Goal: Find contact information: Obtain details needed to contact an individual or organization

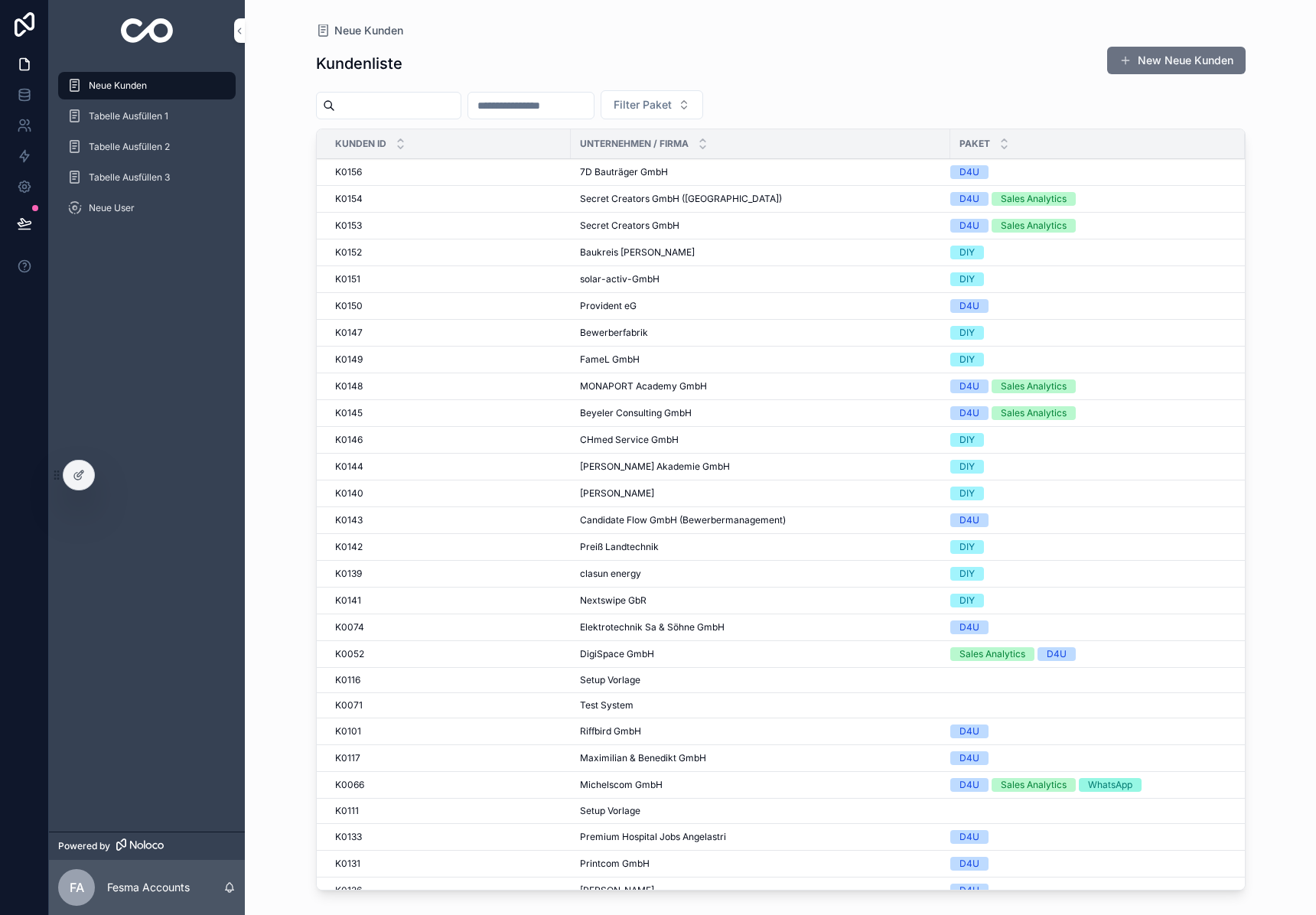
click at [378, 98] on input "scrollable content" at bounding box center [397, 105] width 125 height 21
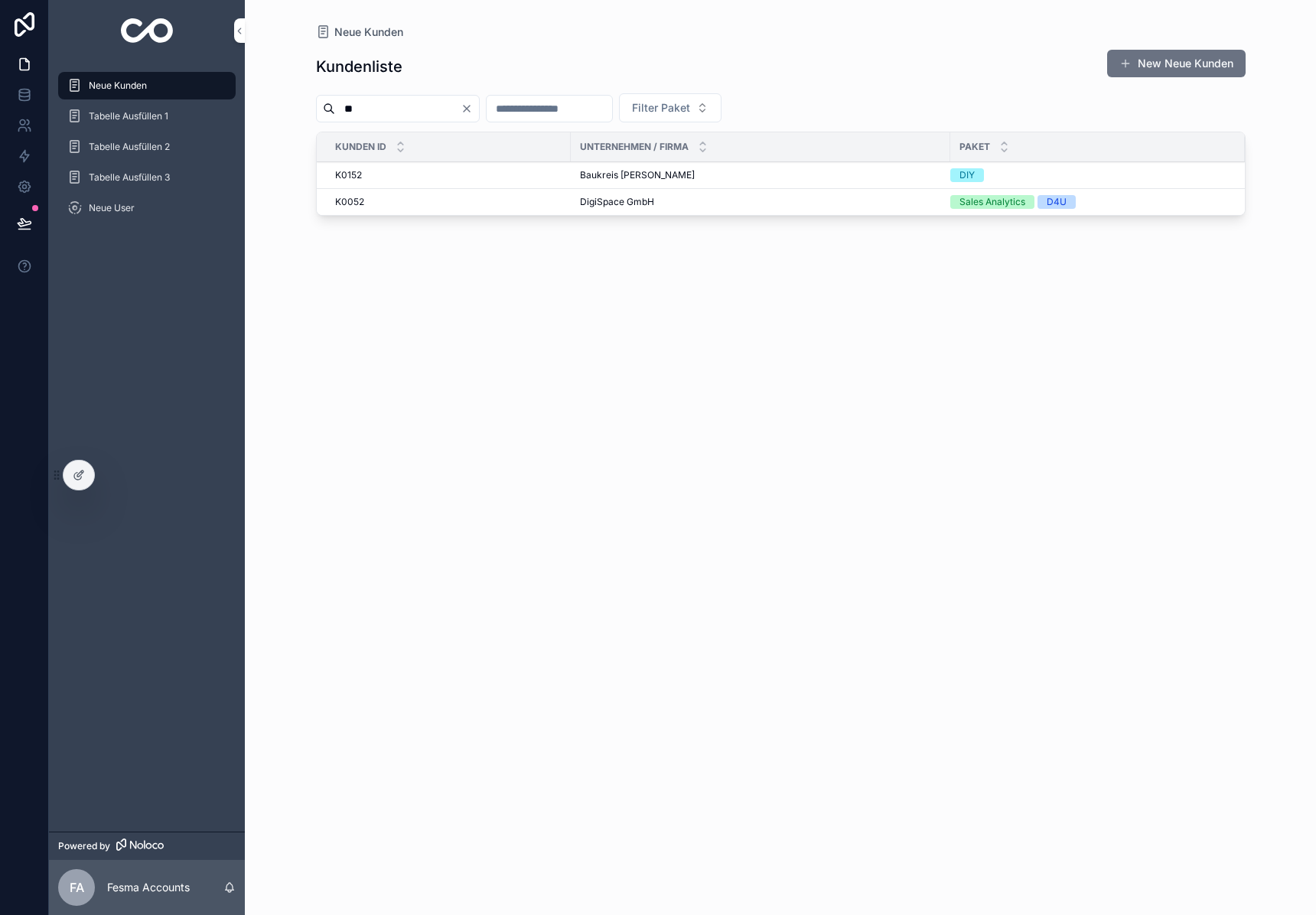
type input "**"
click at [603, 200] on span "DigiSpace GmbH" at bounding box center [617, 202] width 74 height 13
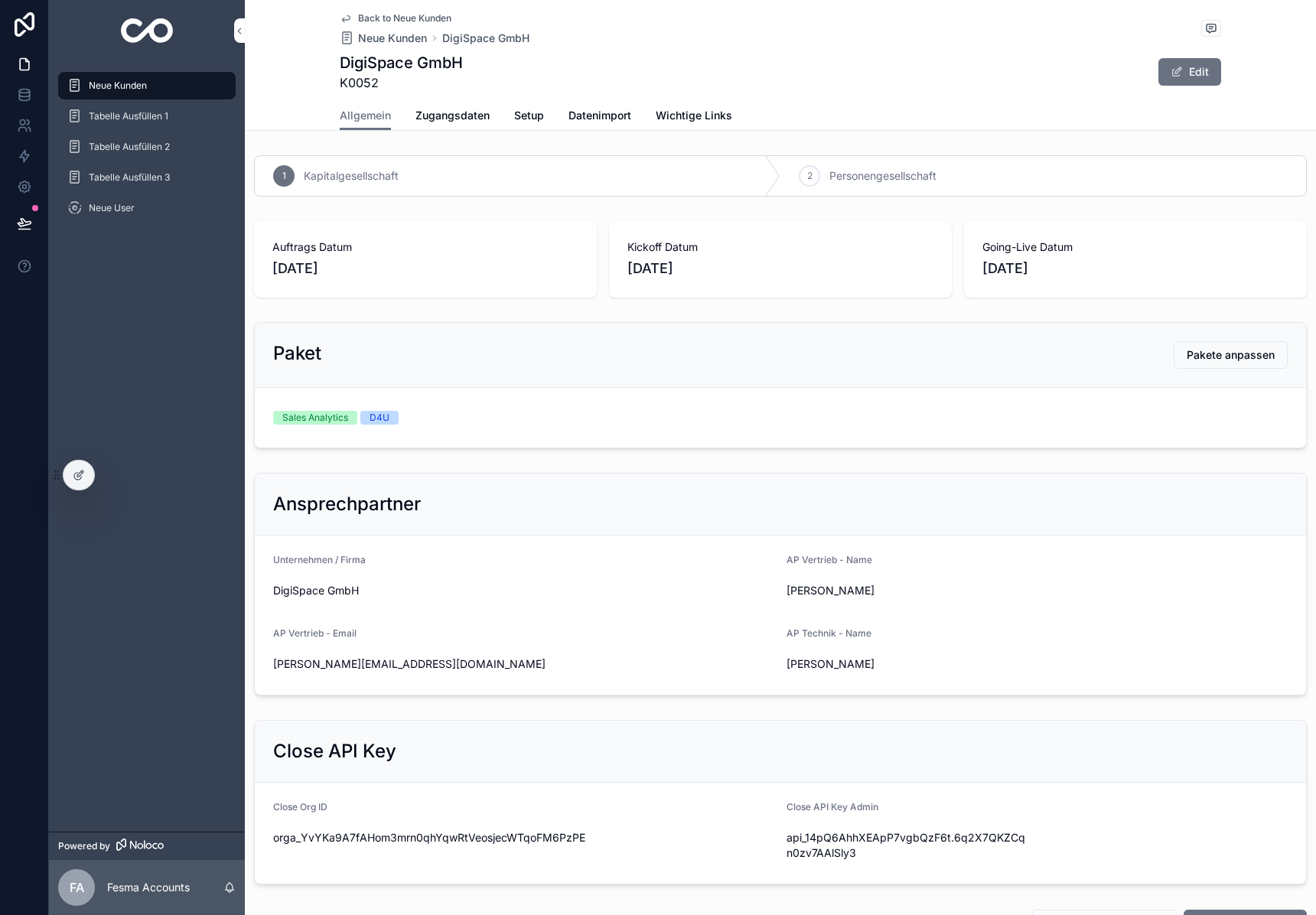
scroll to position [714, 0]
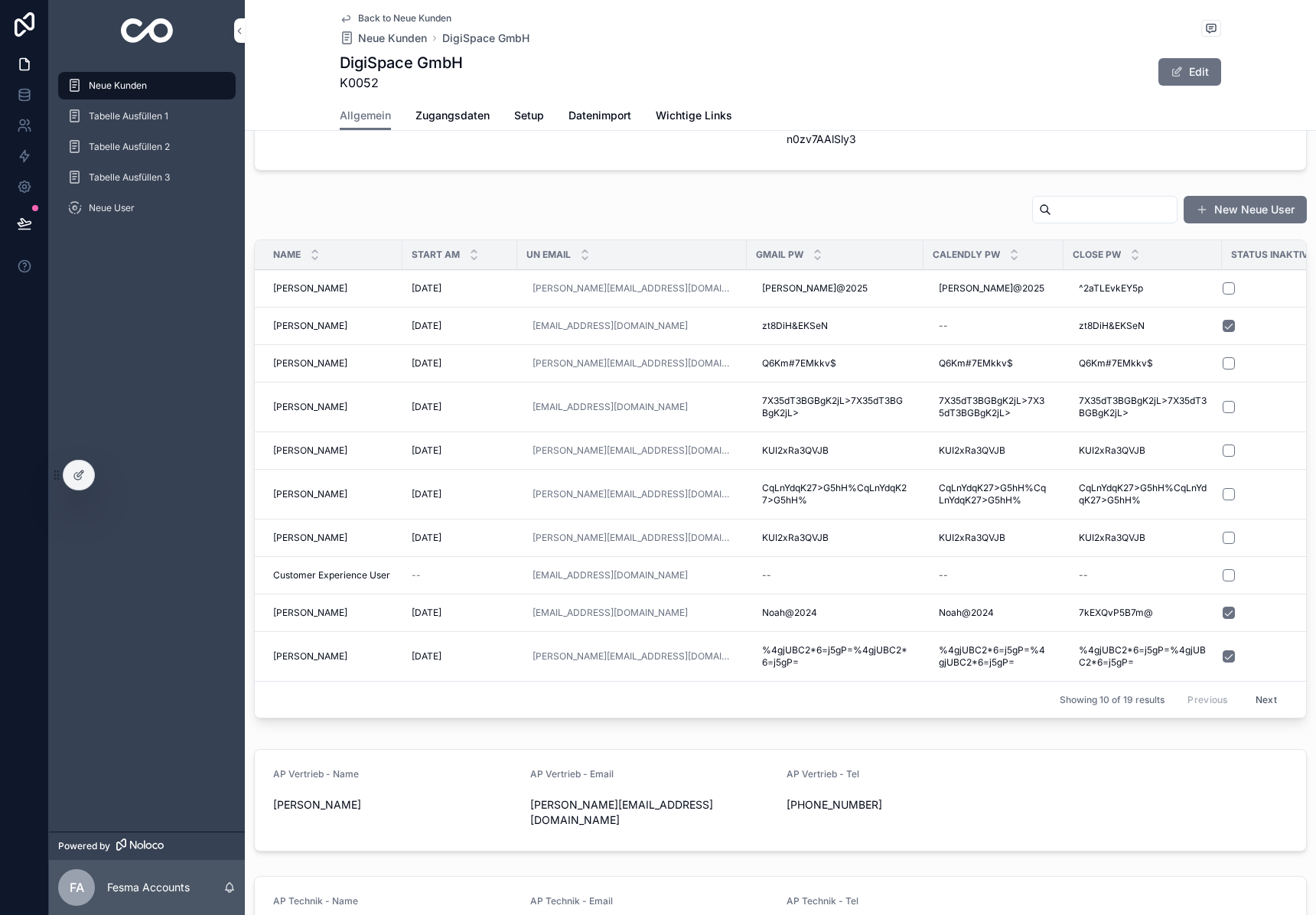
click at [315, 370] on span "[PERSON_NAME]" at bounding box center [310, 363] width 74 height 13
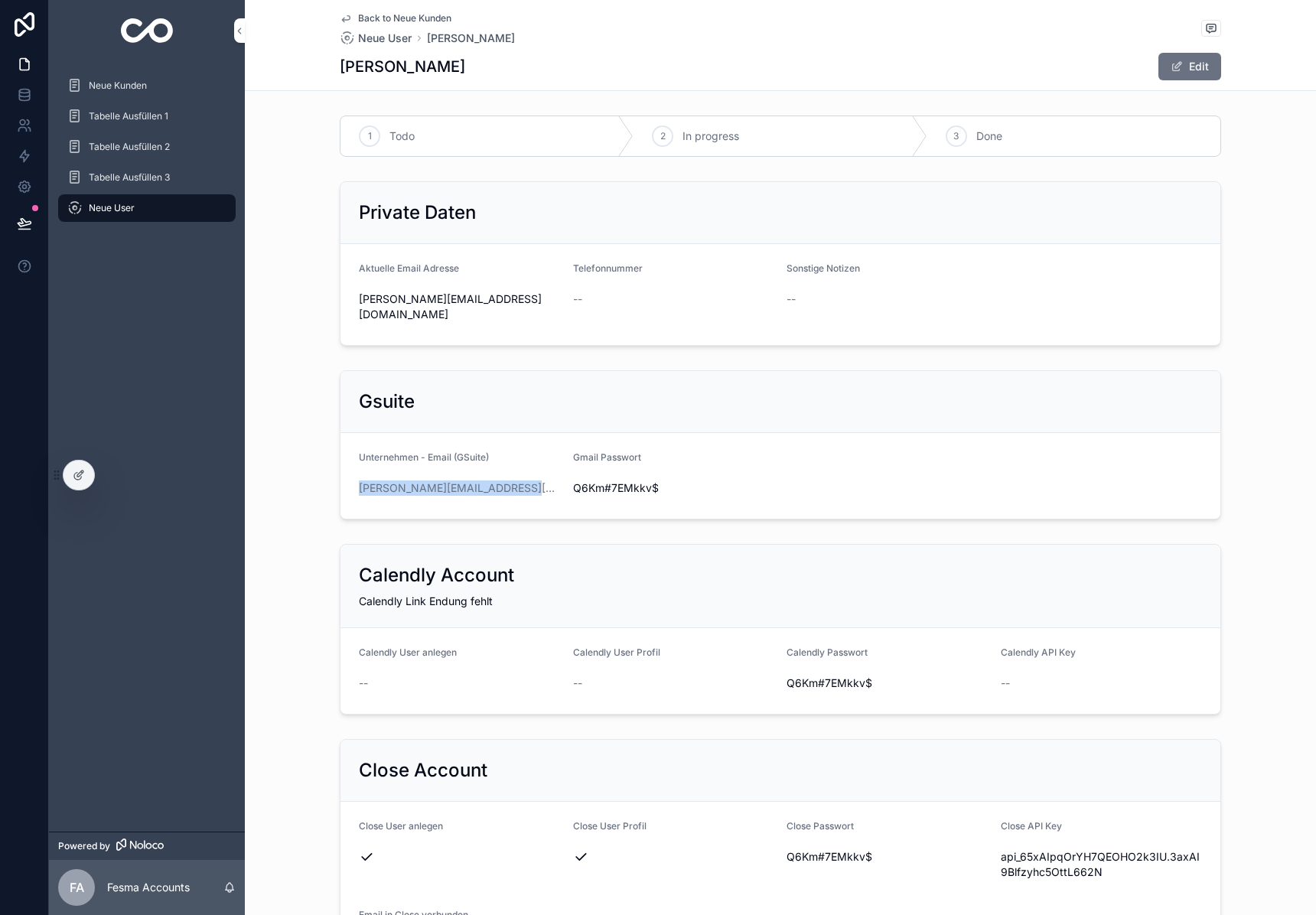
drag, startPoint x: 538, startPoint y: 466, endPoint x: 348, endPoint y: 476, distance: 190.3
click at [348, 476] on form "Unternehmen - Email (GSuite) [PERSON_NAME][EMAIL_ADDRESS][DOMAIN_NAME] Gmail Pa…" at bounding box center [781, 475] width 880 height 86
copy link "[PERSON_NAME][EMAIL_ADDRESS][DOMAIN_NAME]"
click at [151, 28] on img "scrollable content" at bounding box center [147, 30] width 53 height 24
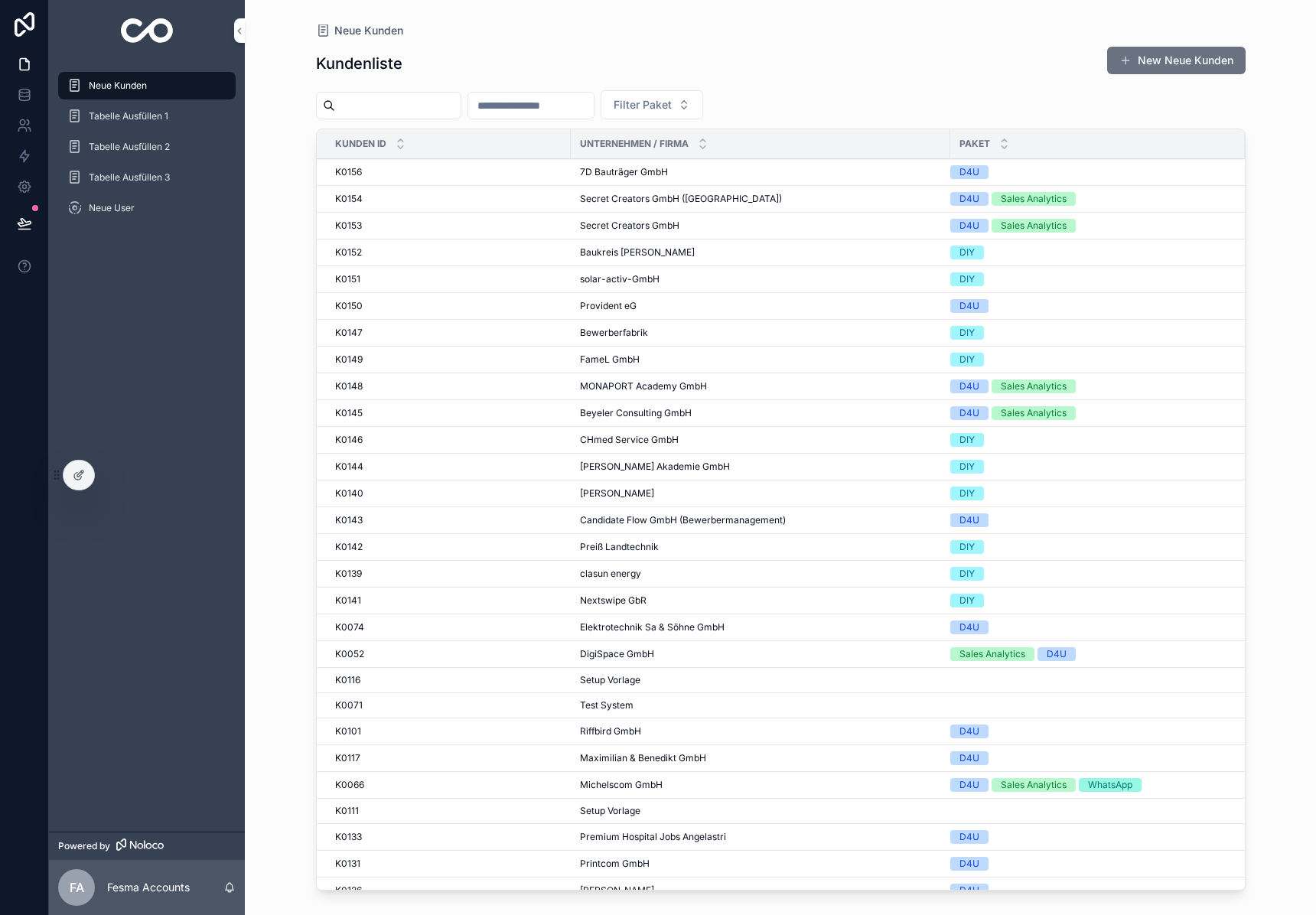
click at [397, 95] on input "scrollable content" at bounding box center [397, 105] width 125 height 21
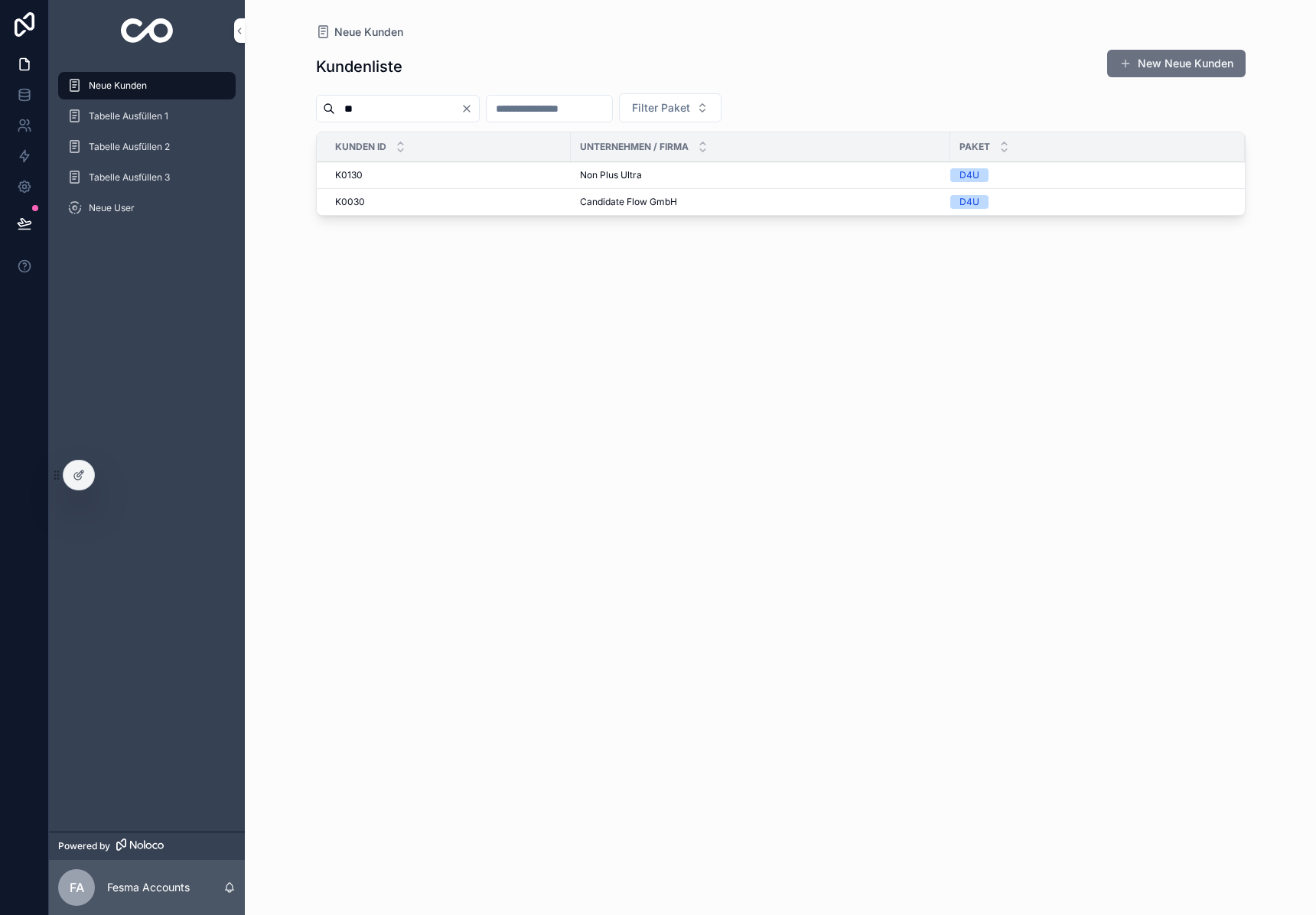
type input "**"
click at [602, 203] on span "Candidate Flow GmbH" at bounding box center [628, 202] width 97 height 13
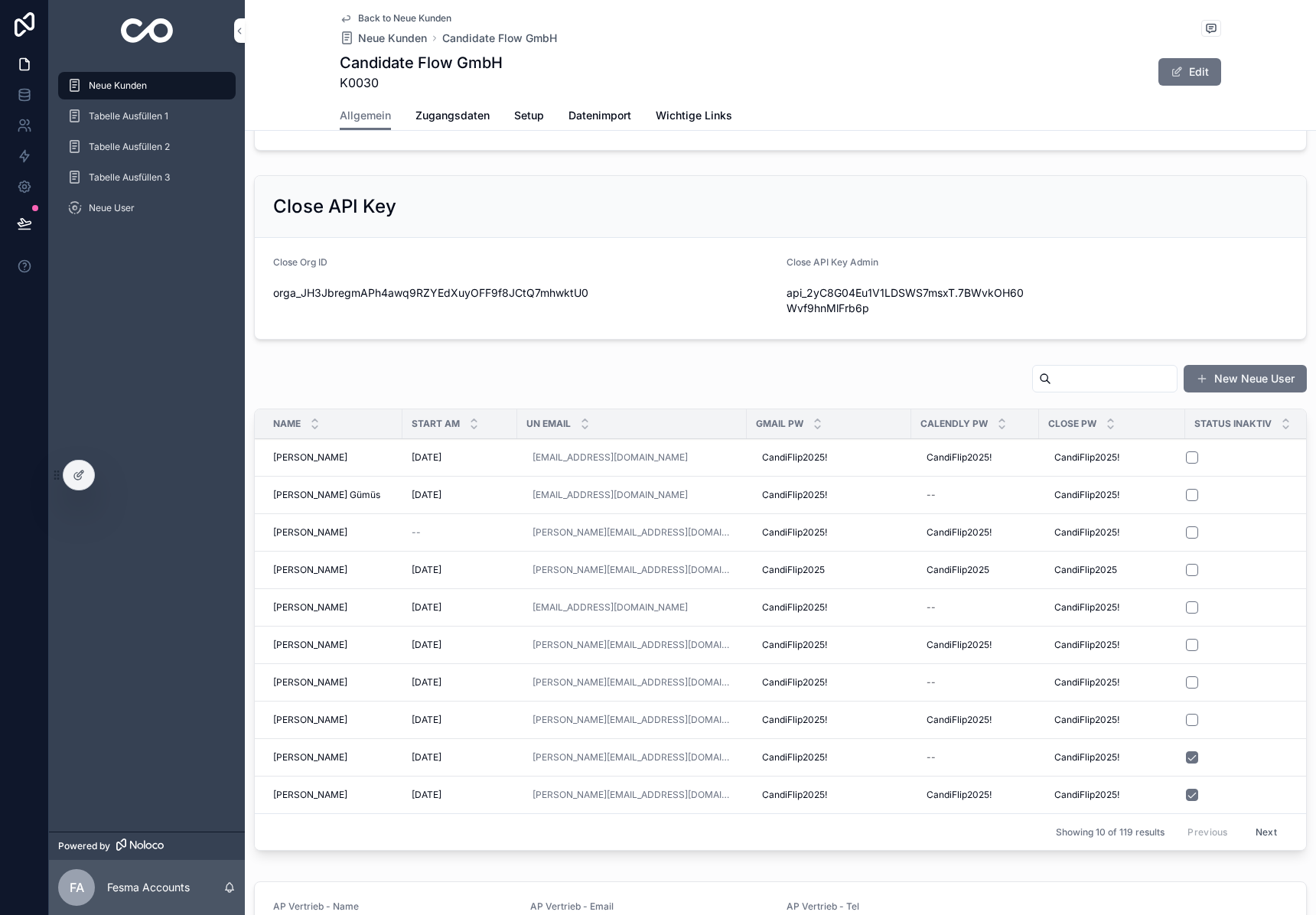
scroll to position [501, 0]
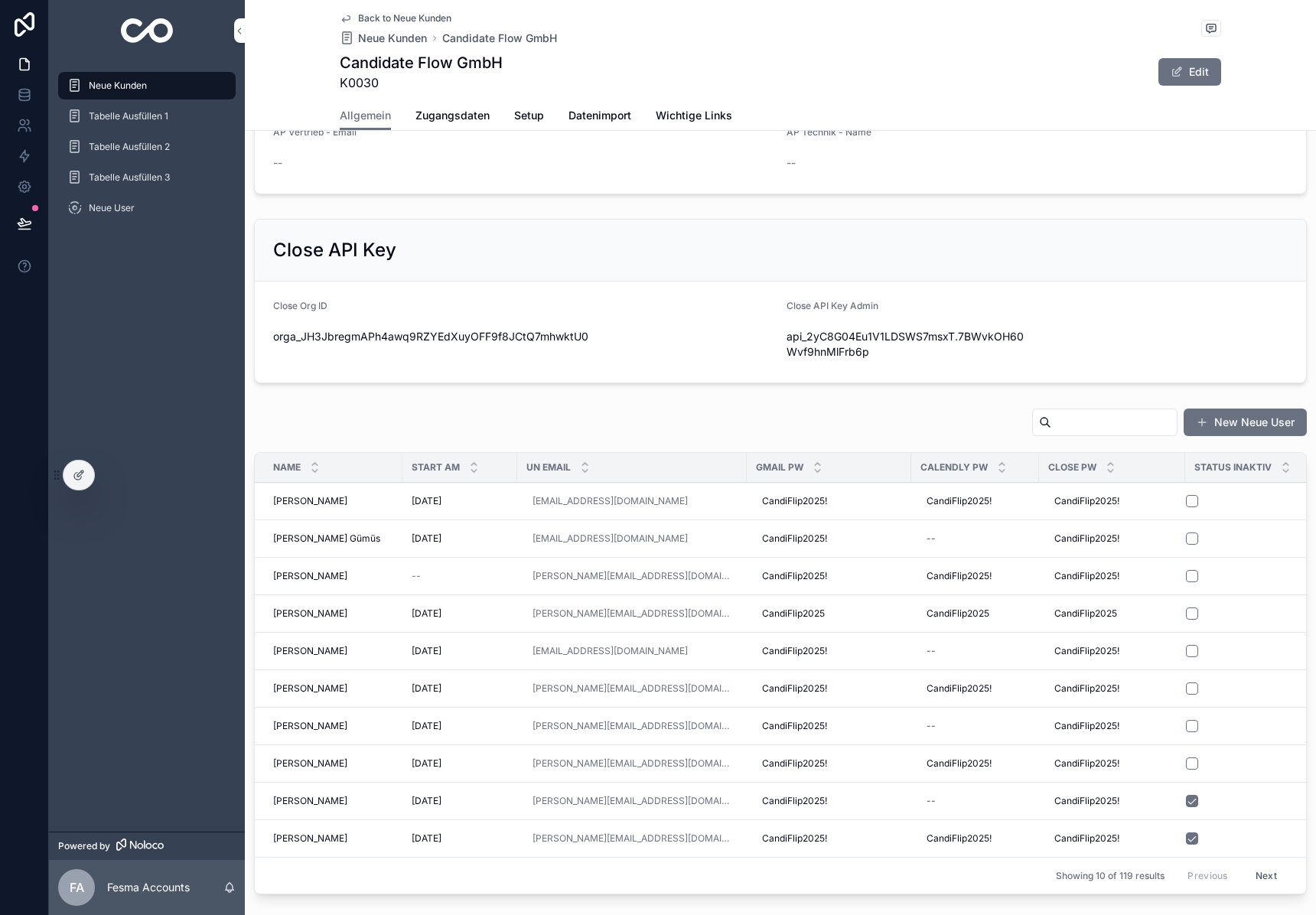
click at [1094, 424] on input "scrollable content" at bounding box center [1114, 422] width 125 height 21
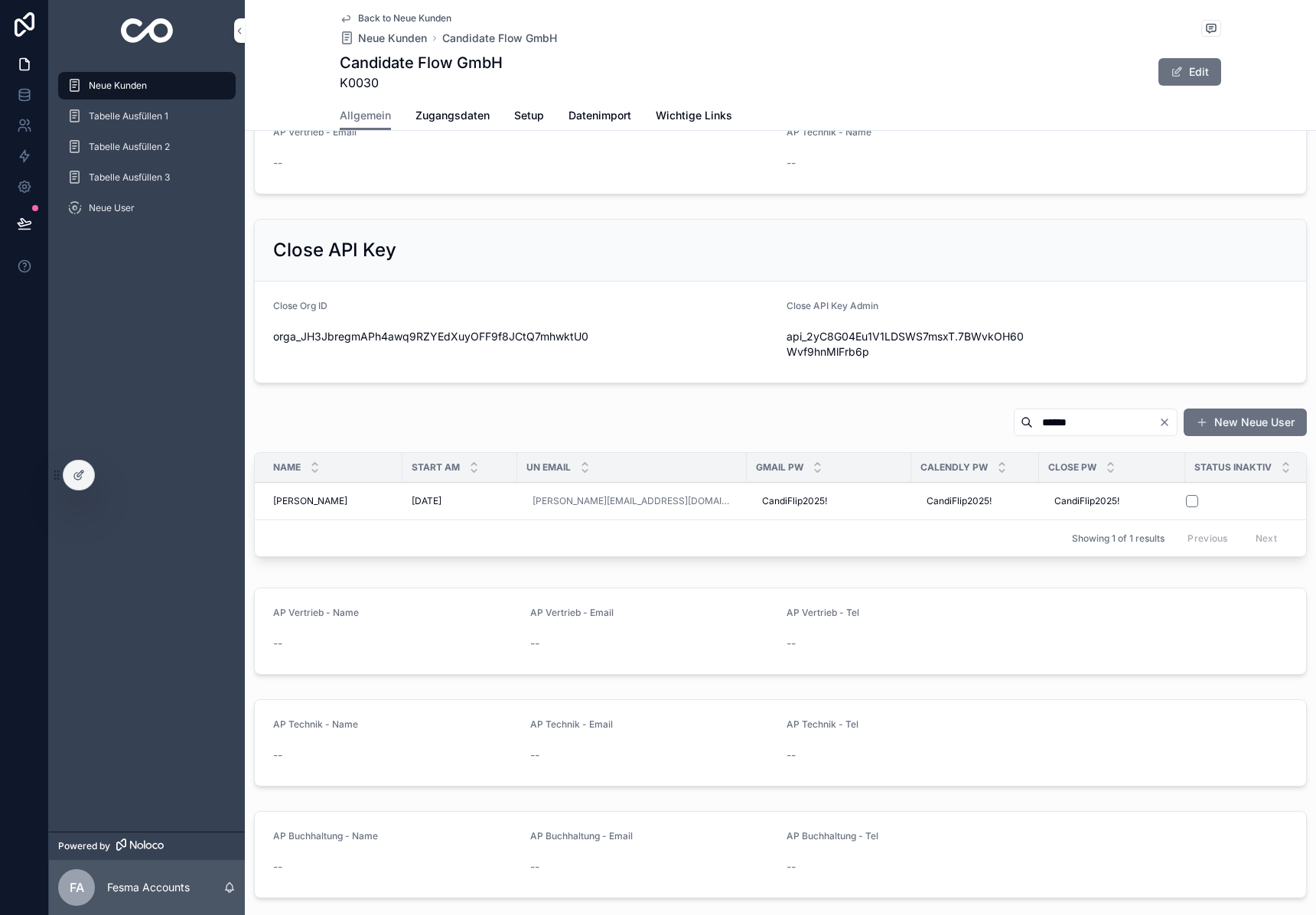
type input "******"
click at [294, 502] on span "[PERSON_NAME]" at bounding box center [310, 501] width 74 height 13
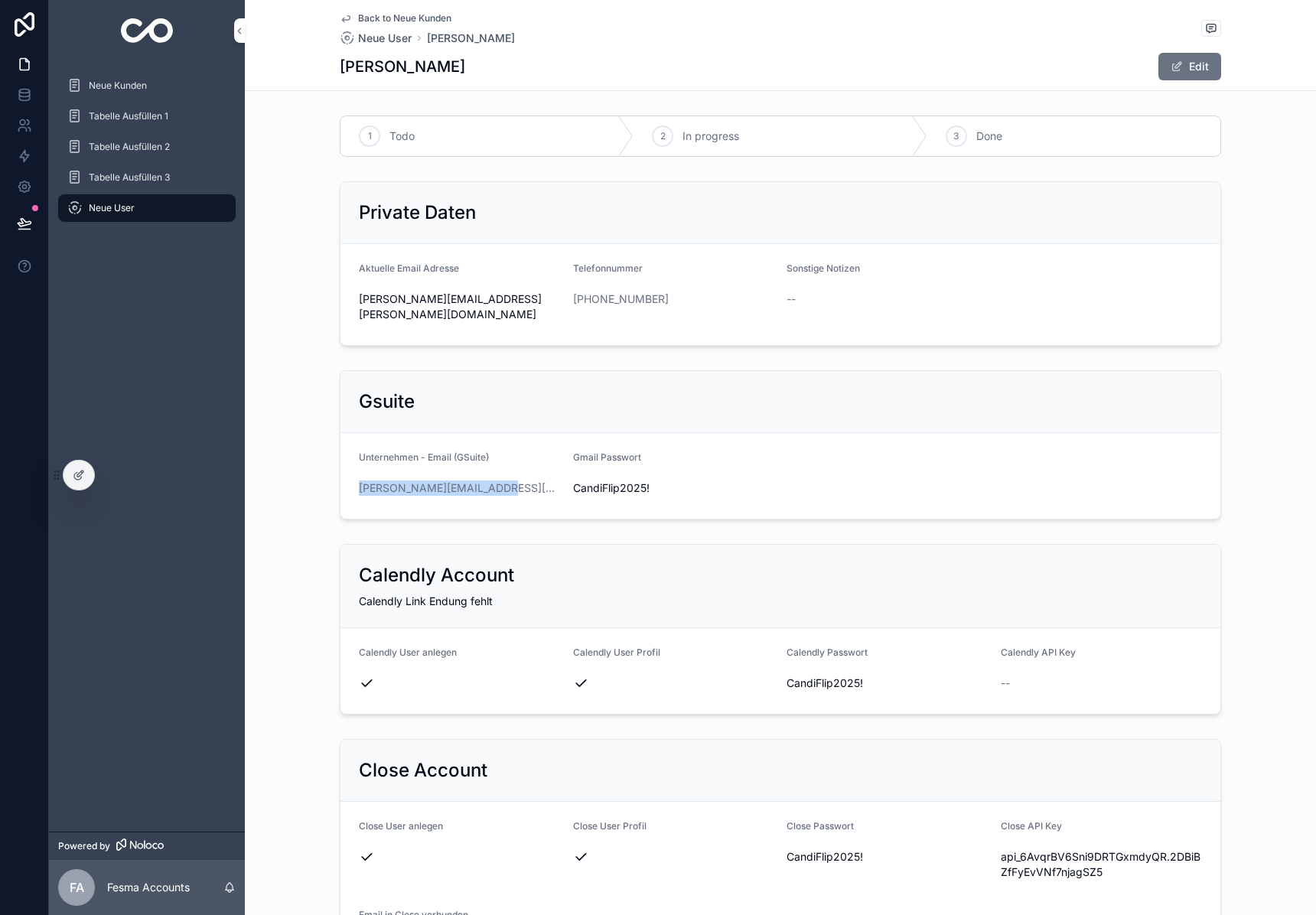
drag, startPoint x: 508, startPoint y: 478, endPoint x: 341, endPoint y: 478, distance: 167.0
click at [341, 478] on form "Unternehmen - Email (GSuite) [PERSON_NAME][EMAIL_ADDRESS][DOMAIN_NAME] Gmail Pa…" at bounding box center [781, 475] width 880 height 86
copy link "[PERSON_NAME][EMAIL_ADDRESS][DOMAIN_NAME]"
click at [629, 481] on span "CandiFlip2025!" at bounding box center [674, 488] width 202 height 15
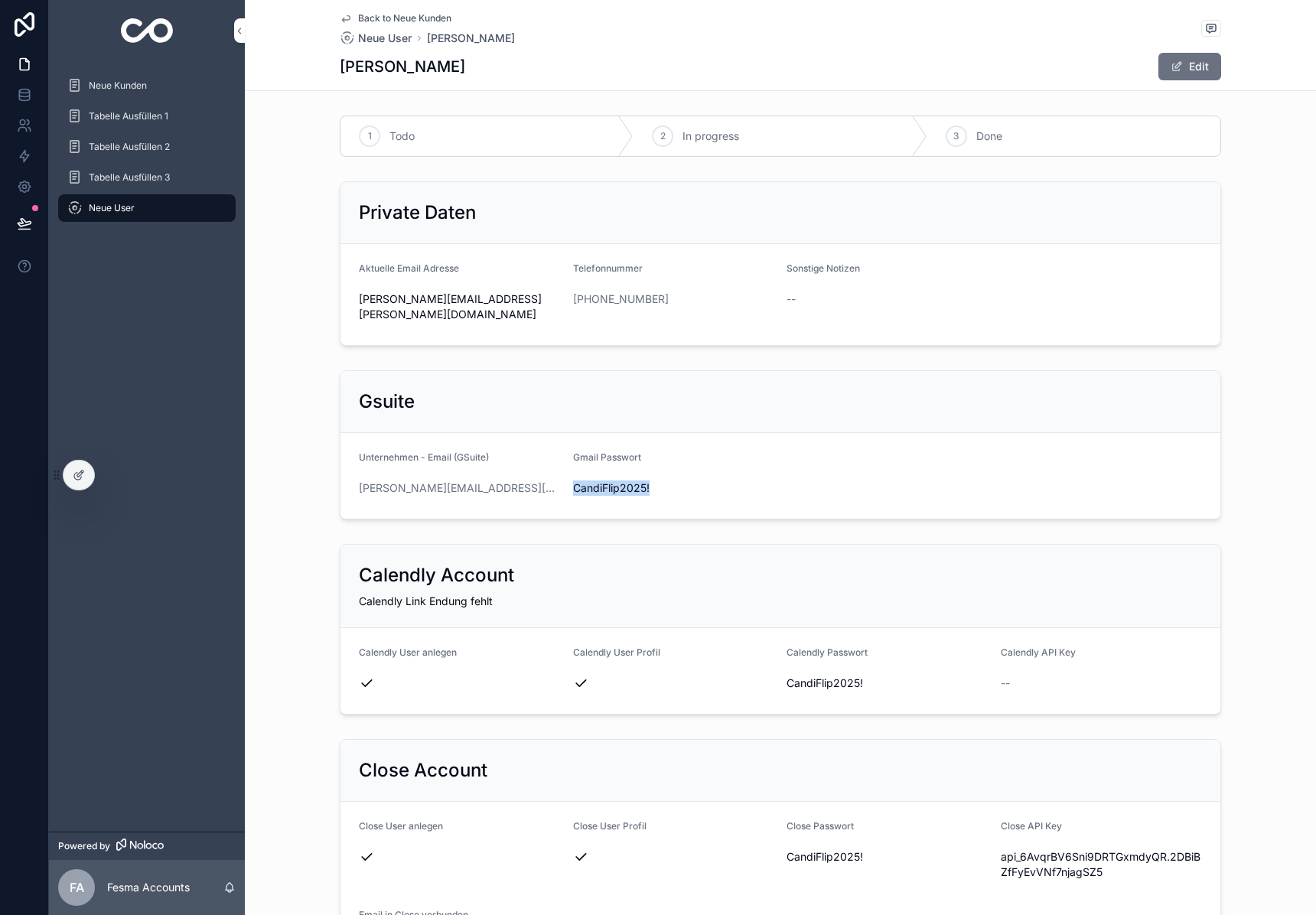
click at [629, 481] on span "CandiFlip2025!" at bounding box center [674, 488] width 202 height 15
copy span "CandiFlip2025!"
